Goal: Task Accomplishment & Management: Manage account settings

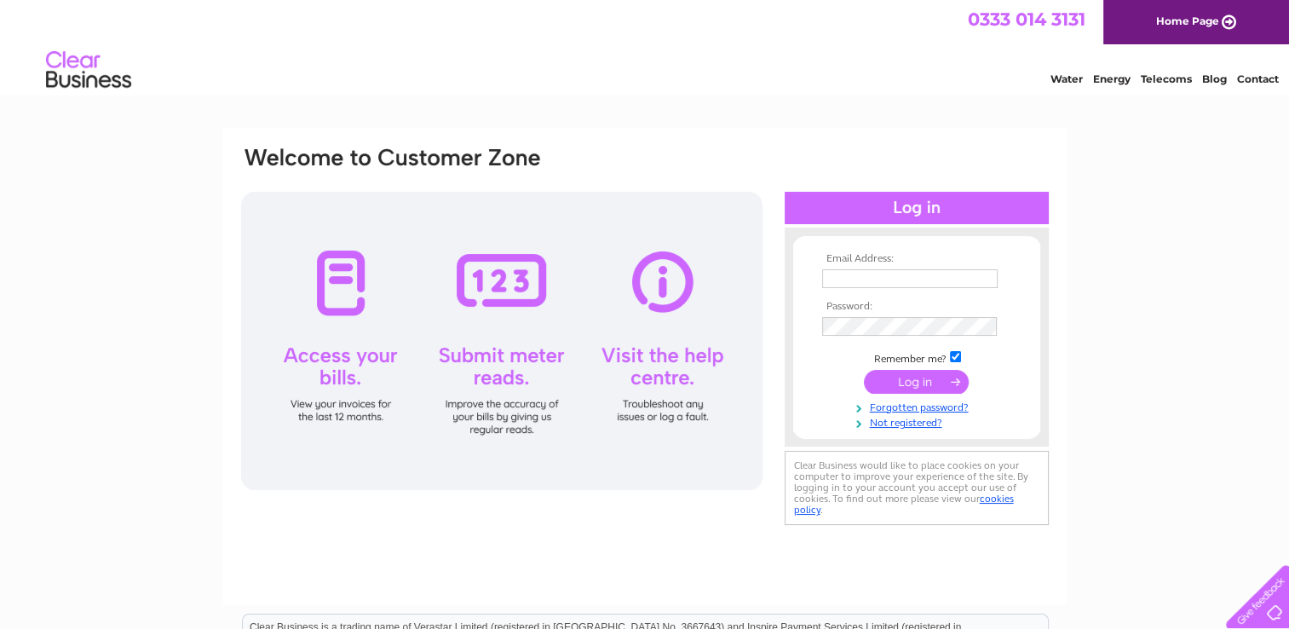
type input "robinkean18@gmail.com"
click at [913, 383] on input "submit" at bounding box center [916, 382] width 105 height 24
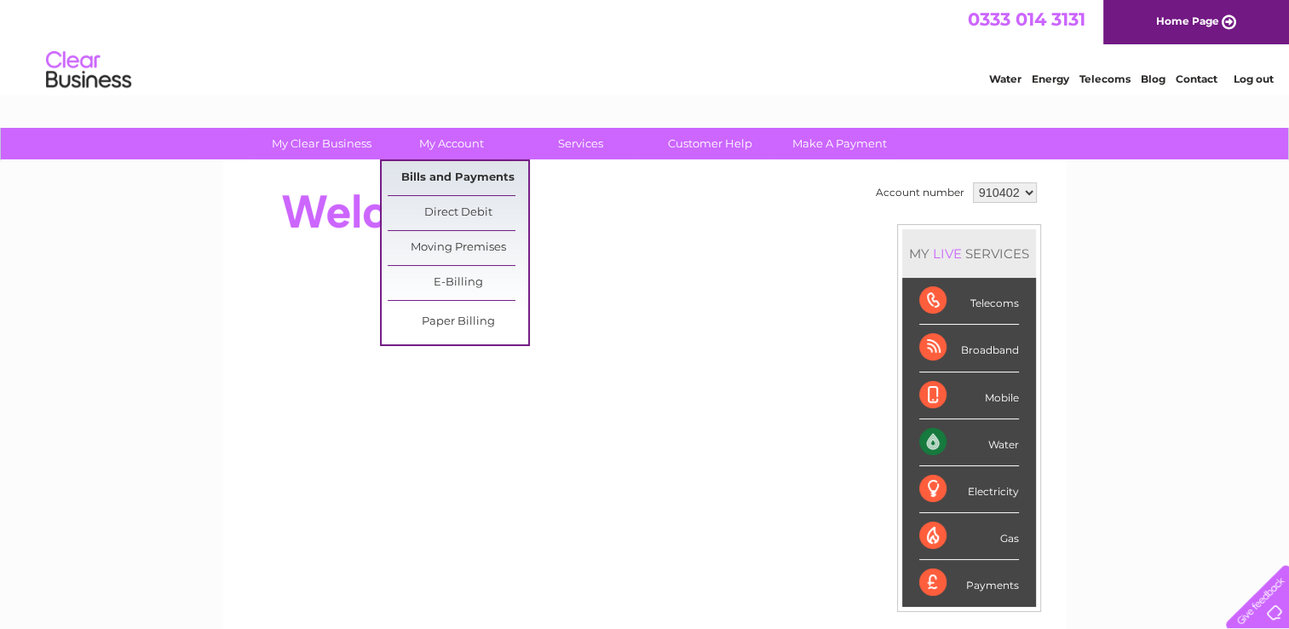
click at [477, 171] on link "Bills and Payments" at bounding box center [458, 178] width 141 height 34
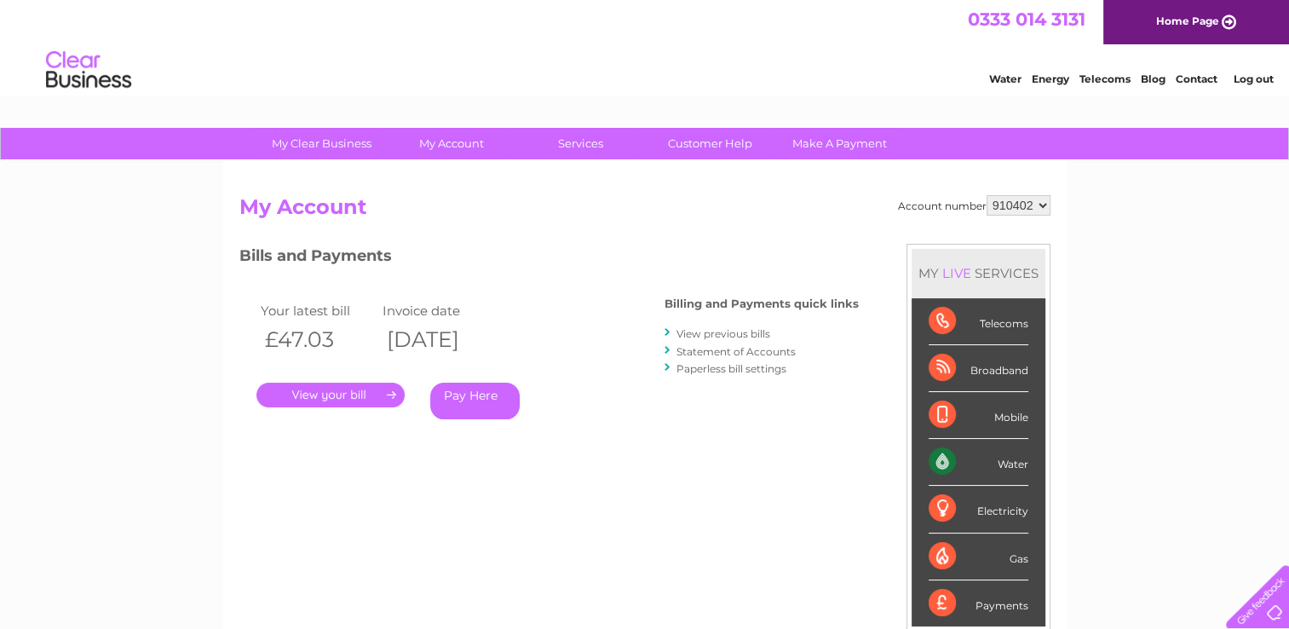
click at [358, 388] on link "." at bounding box center [330, 395] width 148 height 25
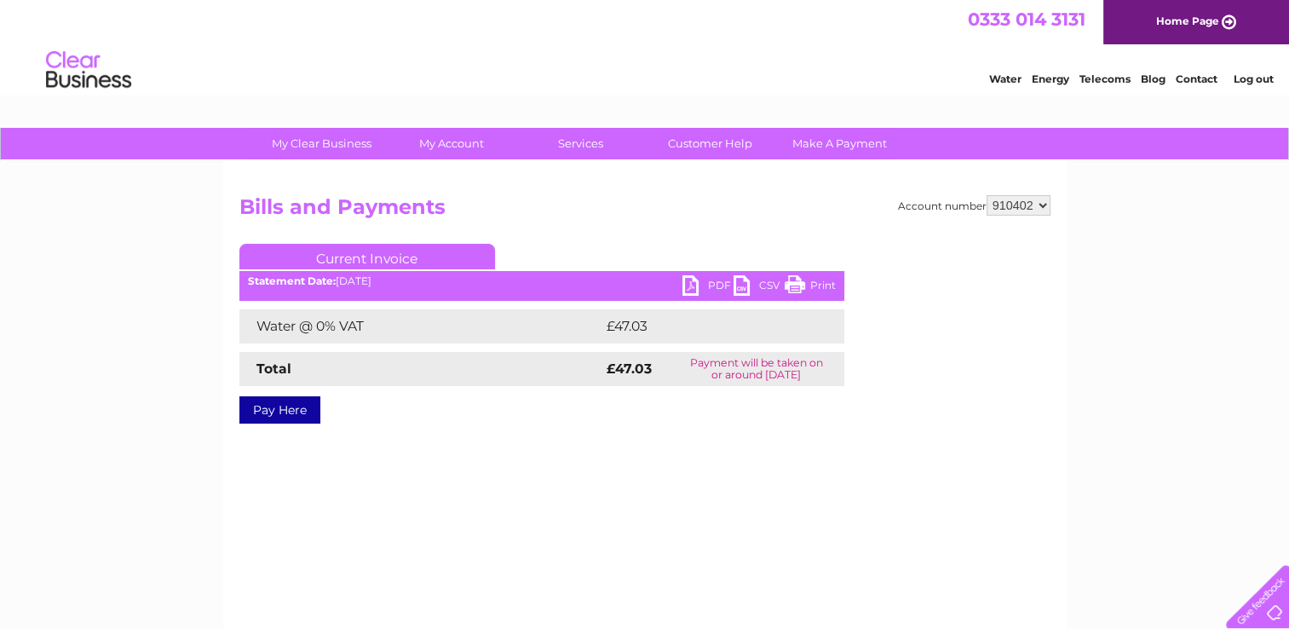
click at [697, 287] on link "PDF" at bounding box center [708, 287] width 51 height 25
